Goal: Task Accomplishment & Management: Complete application form

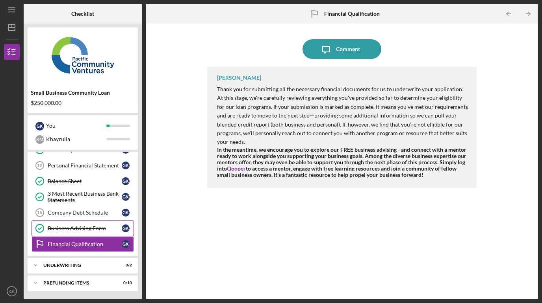
scroll to position [181, 0]
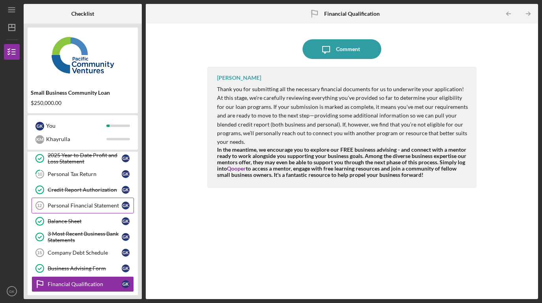
click at [79, 207] on div "Personal Financial Statement" at bounding box center [85, 206] width 74 height 6
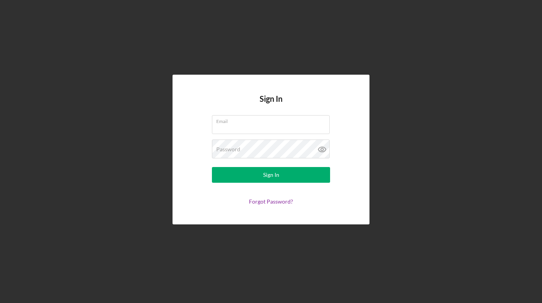
click at [275, 138] on form "Email Password Sign In Forgot Password?" at bounding box center [270, 160] width 157 height 90
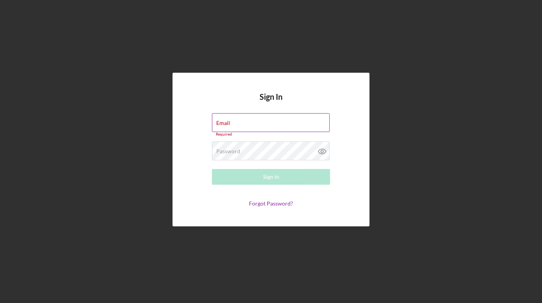
click at [294, 133] on div "Required" at bounding box center [271, 134] width 118 height 5
click at [295, 133] on div "Required" at bounding box center [271, 134] width 118 height 5
click at [298, 127] on input "Email" at bounding box center [271, 122] width 118 height 19
click at [0, 303] on com-1password-button at bounding box center [0, 303] width 0 height 0
click at [268, 131] on input "Email" at bounding box center [271, 122] width 118 height 19
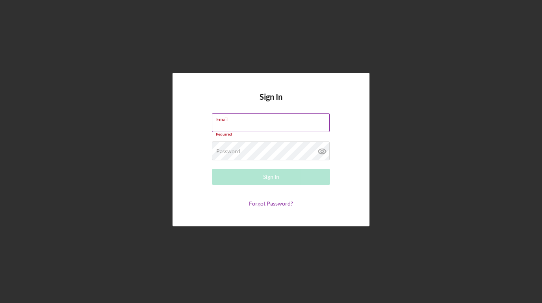
click at [261, 126] on input "Email" at bounding box center [271, 122] width 118 height 19
click at [252, 150] on div "Password Required" at bounding box center [271, 152] width 118 height 20
click at [251, 119] on div "Email Required" at bounding box center [271, 125] width 118 height 24
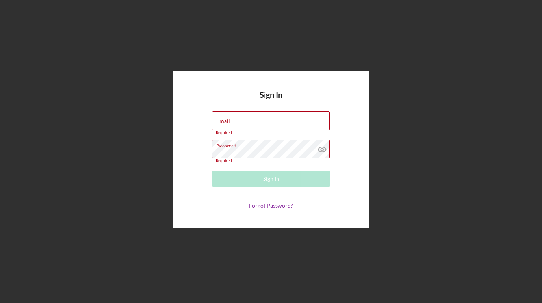
click at [250, 143] on div "Password Required" at bounding box center [271, 152] width 118 height 24
click at [323, 150] on icon at bounding box center [322, 150] width 20 height 20
click at [272, 121] on input "Email" at bounding box center [271, 120] width 118 height 19
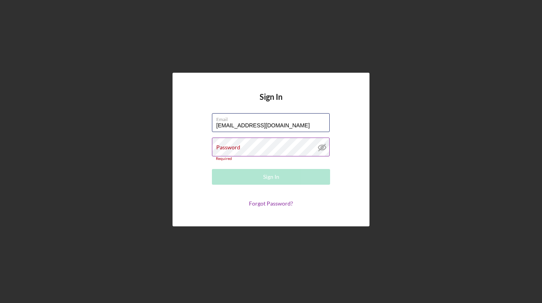
type input "team@gkpastry.com"
click at [185, 130] on div "Sign In Email team@gkpastry.com Password Required Sign In Forgot Password?" at bounding box center [270, 150] width 197 height 154
click at [231, 145] on label "Password" at bounding box center [228, 147] width 24 height 6
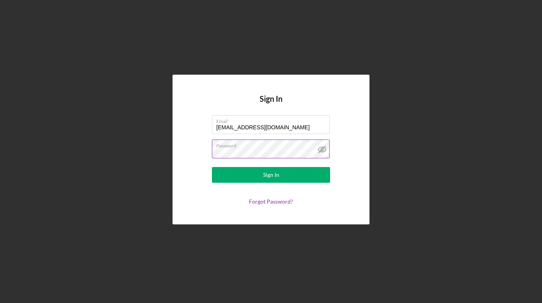
click at [212, 167] on button "Sign In" at bounding box center [271, 175] width 118 height 16
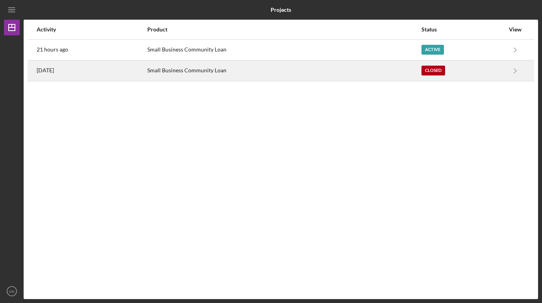
click at [279, 68] on div "Small Business Community Loan" at bounding box center [283, 71] width 273 height 20
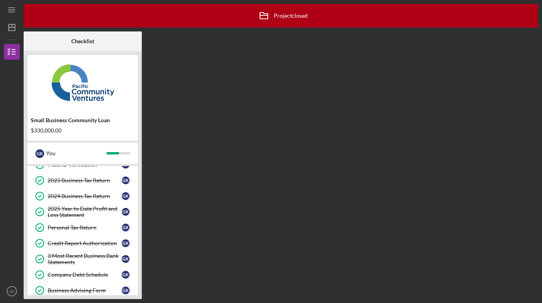
scroll to position [121, 0]
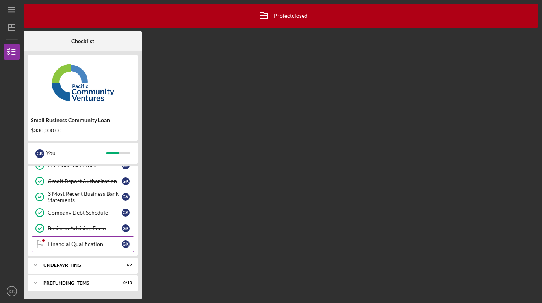
click at [92, 242] on div "Financial Qualification" at bounding box center [85, 244] width 74 height 6
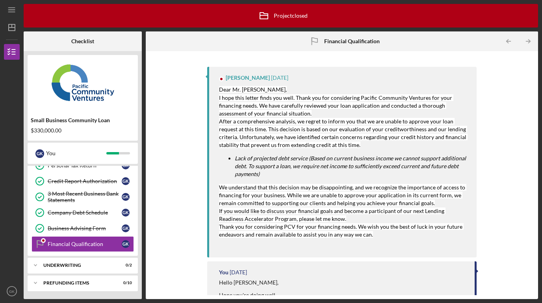
scroll to position [94, 0]
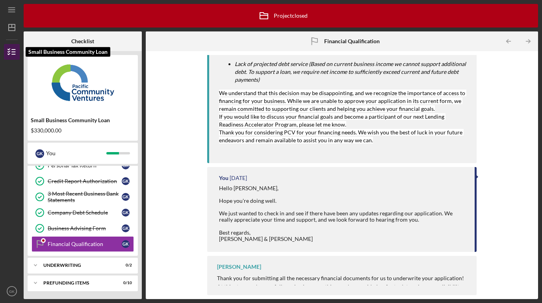
click at [15, 50] on line "button" at bounding box center [14, 50] width 4 height 0
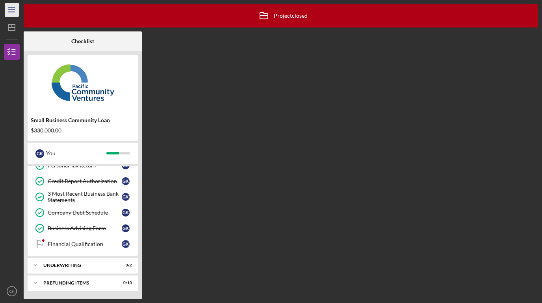
click at [11, 12] on icon "Icon/Menu" at bounding box center [12, 10] width 18 height 18
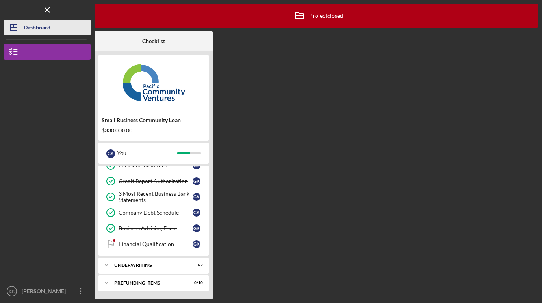
click at [51, 31] on button "Icon/Dashboard Dashboard" at bounding box center [47, 28] width 87 height 16
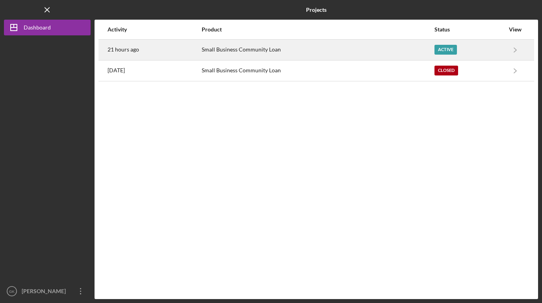
click at [174, 47] on div "21 hours ago" at bounding box center [153, 50] width 93 height 20
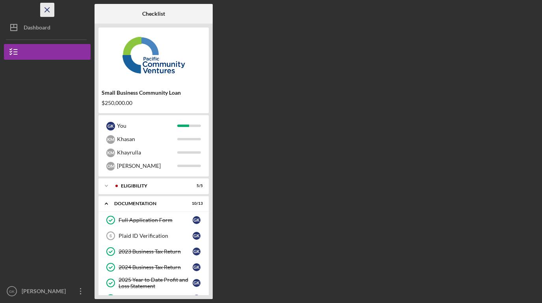
click at [45, 10] on icon "Icon/Menu Close" at bounding box center [48, 10] width 18 height 18
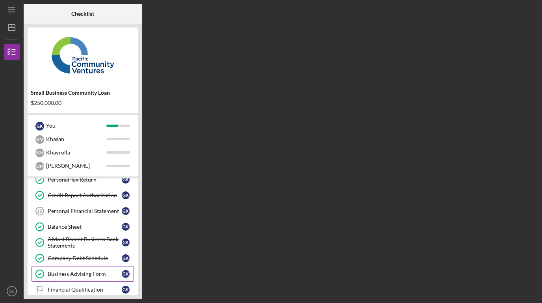
scroll to position [115, 0]
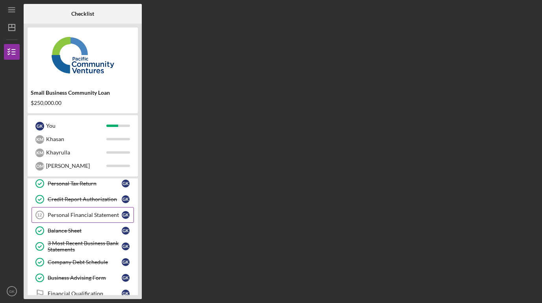
click at [92, 215] on div "Personal Financial Statement" at bounding box center [85, 215] width 74 height 6
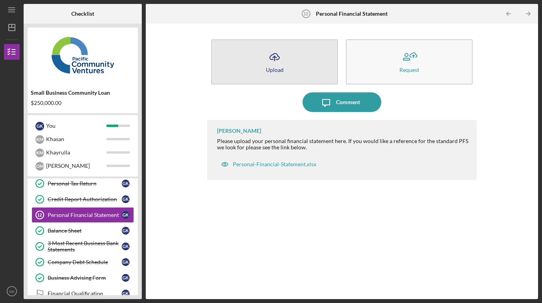
click at [300, 61] on button "Icon/Upload Upload" at bounding box center [274, 61] width 127 height 45
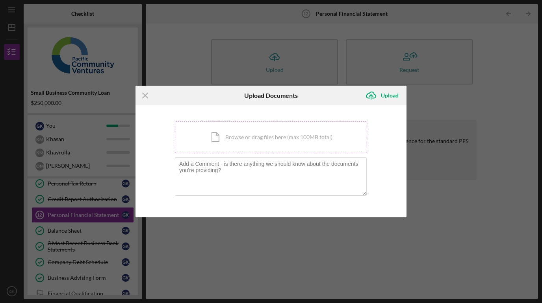
click at [255, 141] on div "Icon/Document Browse or drag files here (max 100MB total) Tap to choose files o…" at bounding box center [271, 137] width 192 height 32
click at [259, 130] on div "Icon/Document Browse or drag files here (max 100MB total) Tap to choose files o…" at bounding box center [271, 137] width 192 height 32
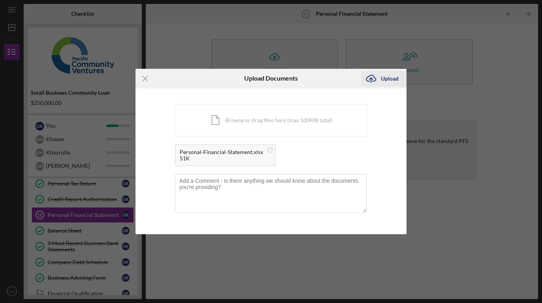
click at [373, 83] on icon "Icon/Upload" at bounding box center [371, 79] width 20 height 20
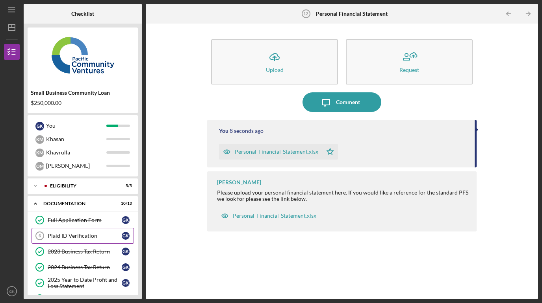
click at [91, 228] on link "Plaid ID Verification 6 Plaid ID Verification G K" at bounding box center [82, 236] width 102 height 16
